Goal: Navigation & Orientation: Find specific page/section

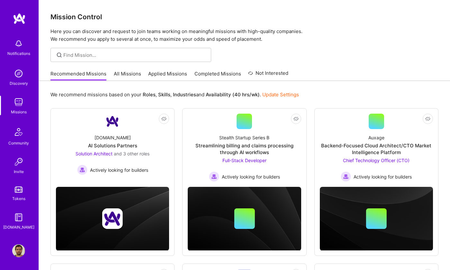
click at [17, 15] on img at bounding box center [19, 19] width 13 height 12
